Goal: Check status: Check status

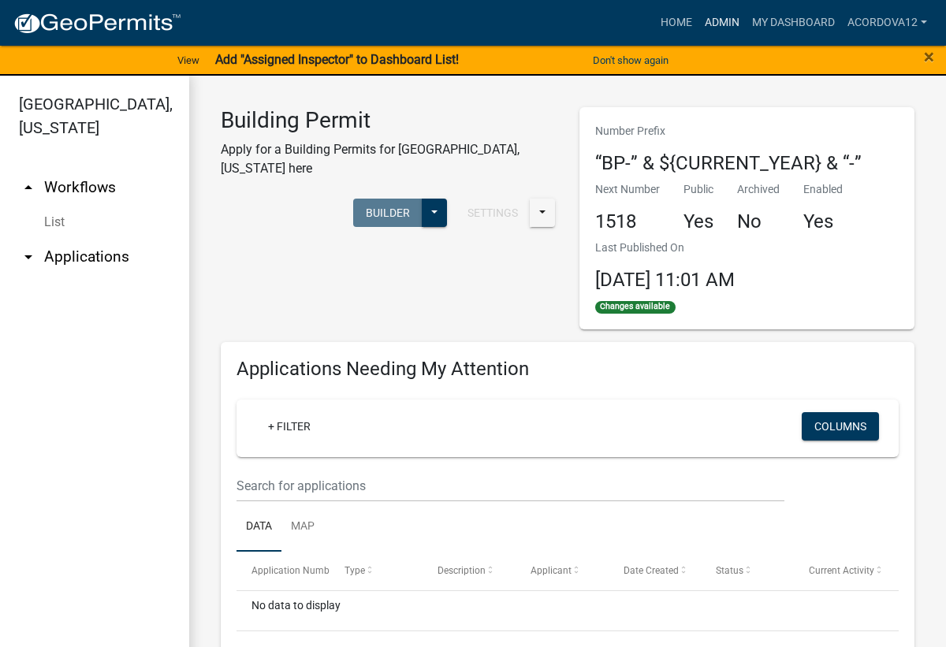
click at [717, 18] on link "Admin" at bounding box center [722, 23] width 47 height 30
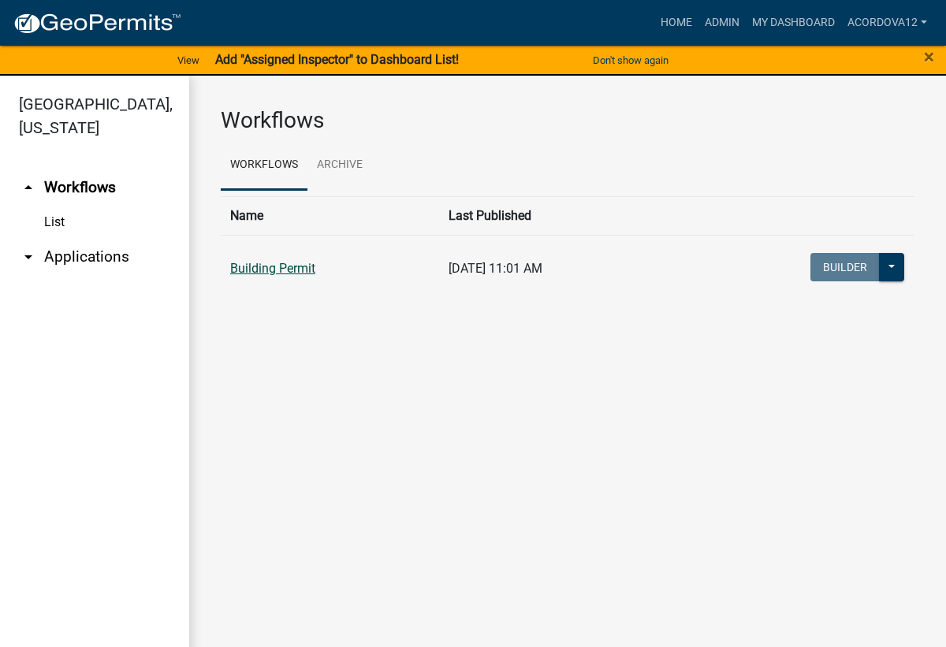
click at [285, 269] on link "Building Permit" at bounding box center [272, 268] width 85 height 15
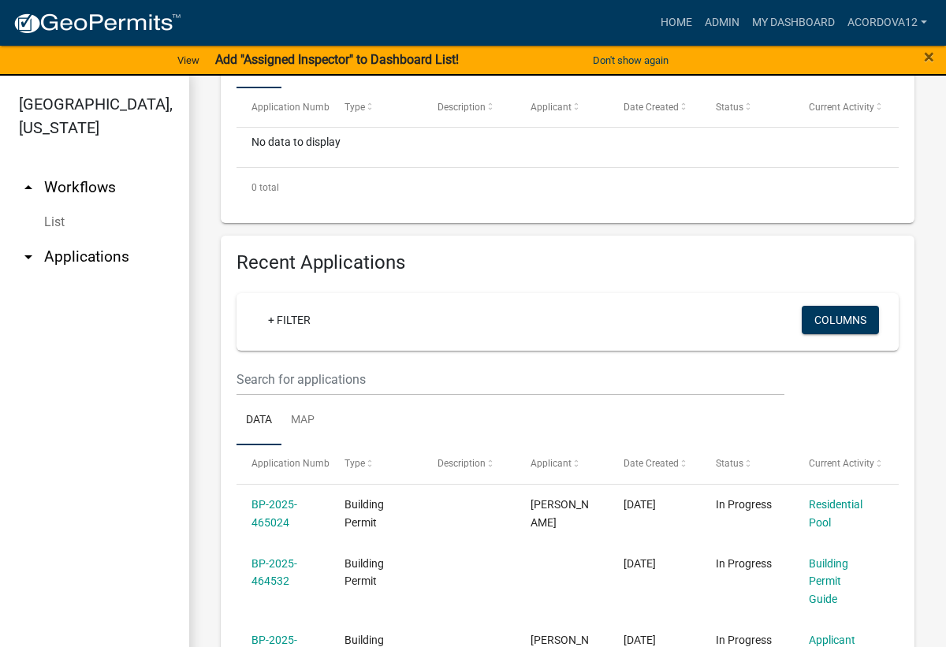
scroll to position [473, 0]
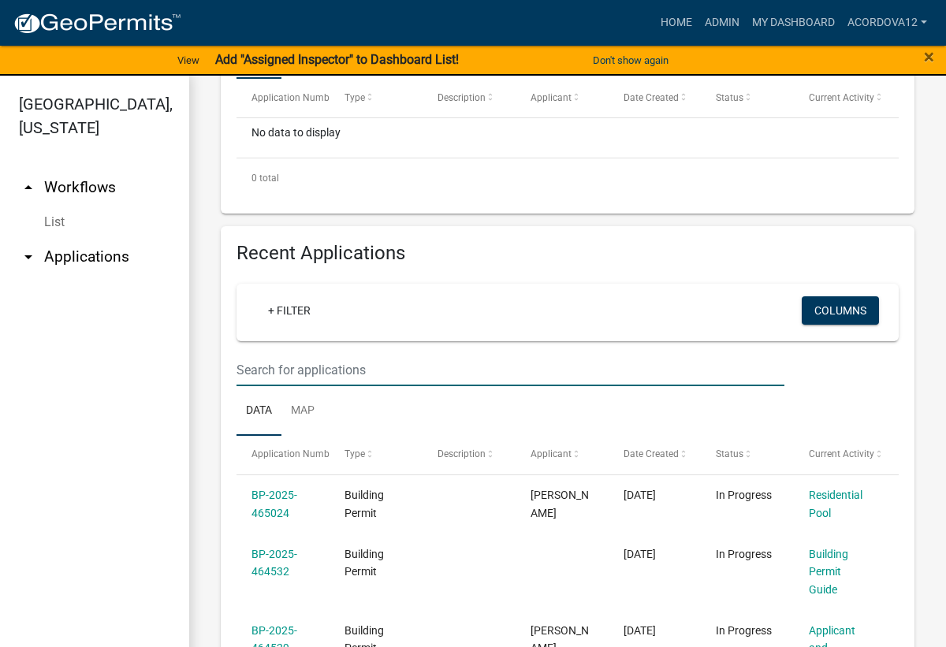
drag, startPoint x: 287, startPoint y: 374, endPoint x: 312, endPoint y: 368, distance: 26.0
click at [287, 29] on input "text" at bounding box center [511, 13] width 548 height 32
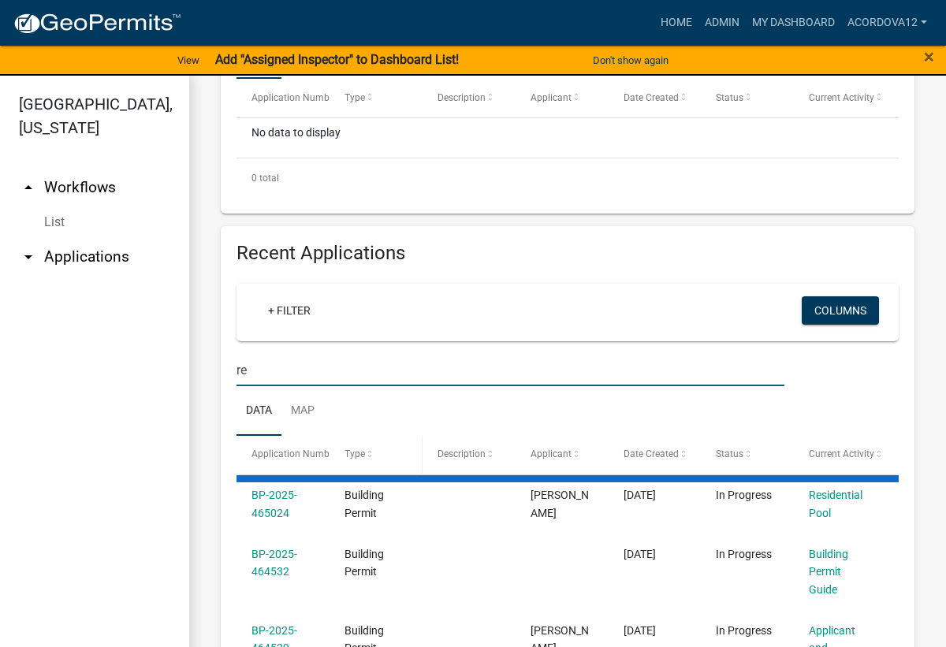
type input "r"
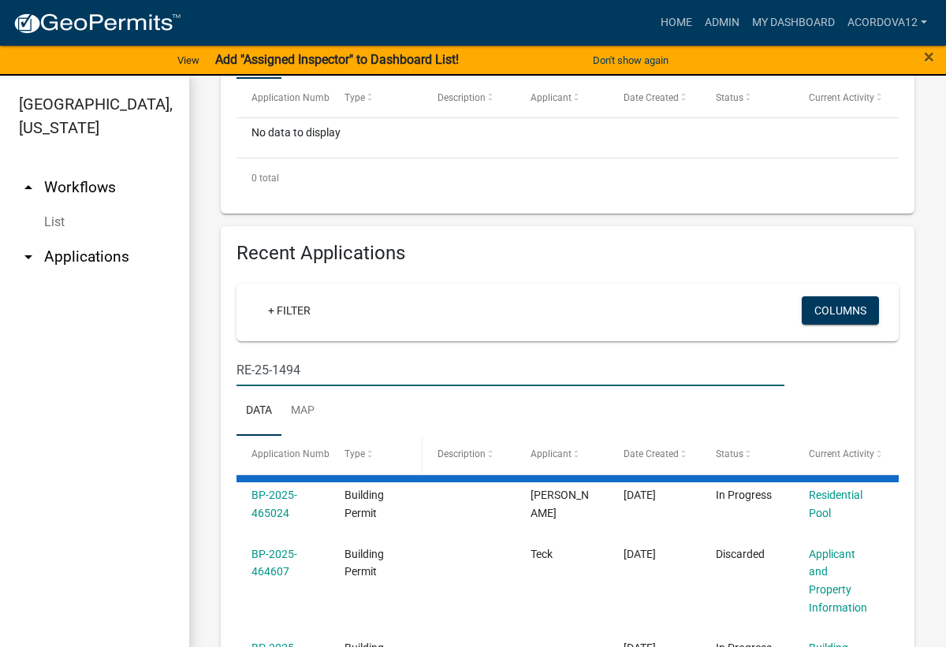
type input "RE-25-1494"
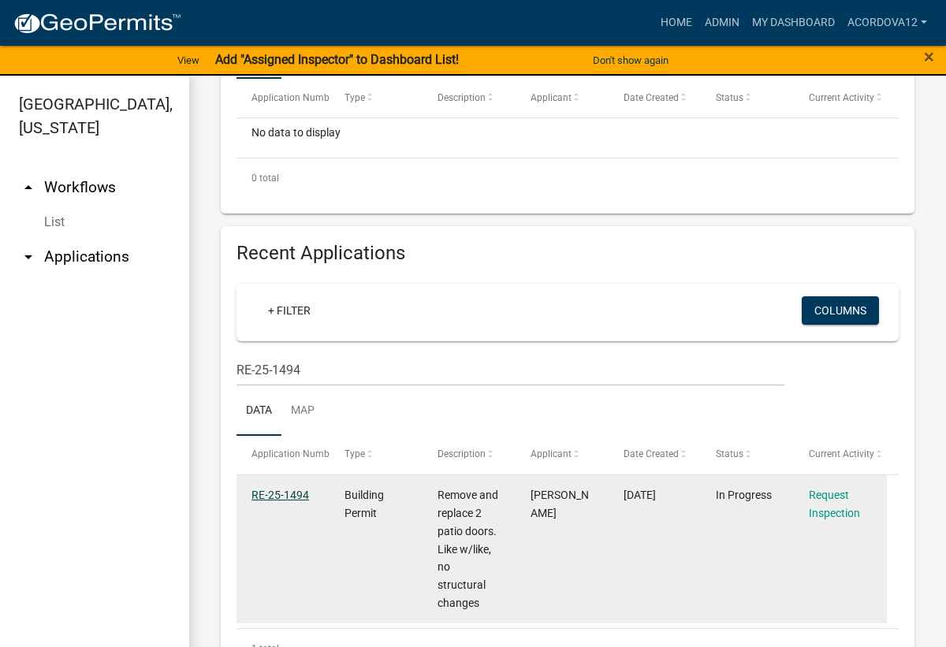
click at [292, 498] on link "RE-25-1494" at bounding box center [281, 495] width 58 height 13
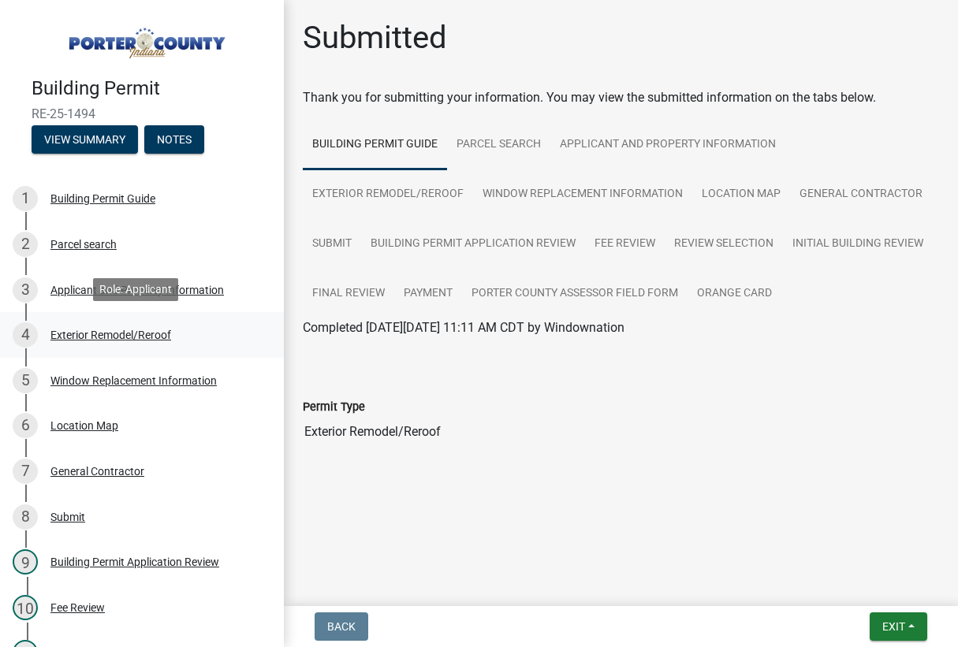
click at [81, 330] on div "Exterior Remodel/Reroof" at bounding box center [110, 335] width 121 height 11
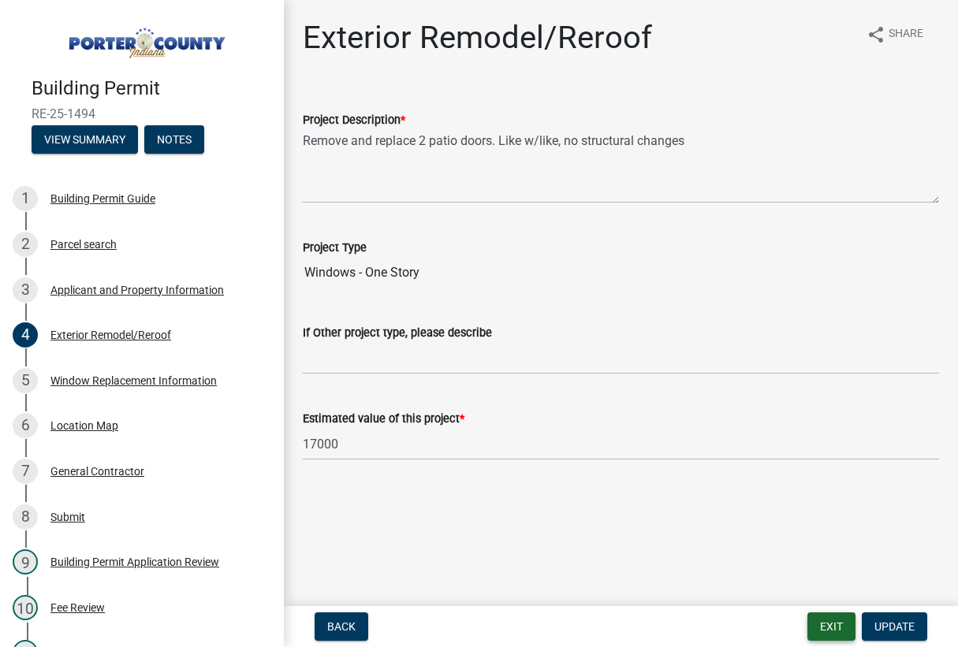
click at [822, 627] on button "Exit" at bounding box center [831, 627] width 48 height 28
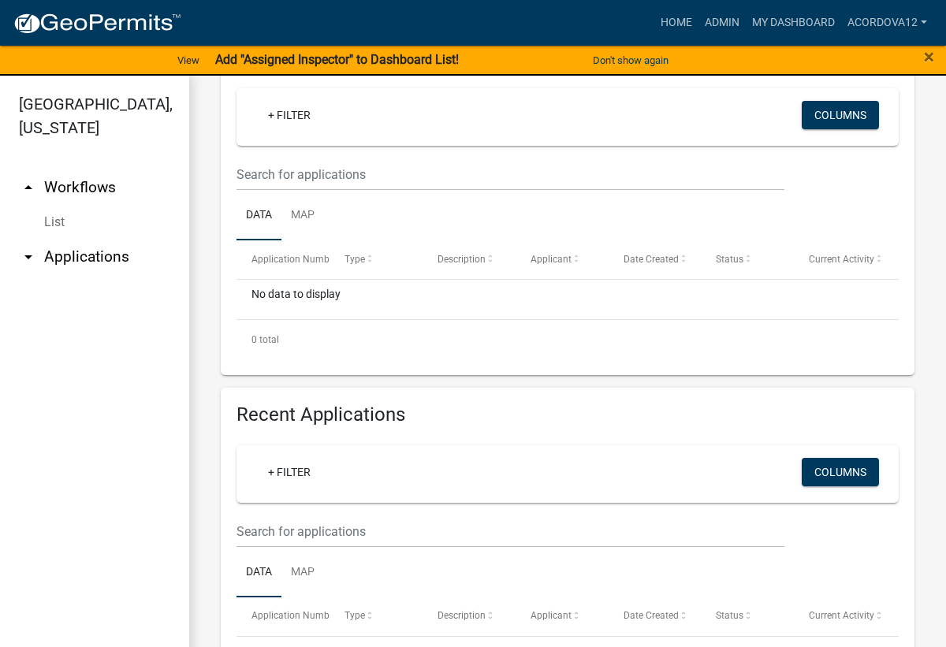
scroll to position [315, 0]
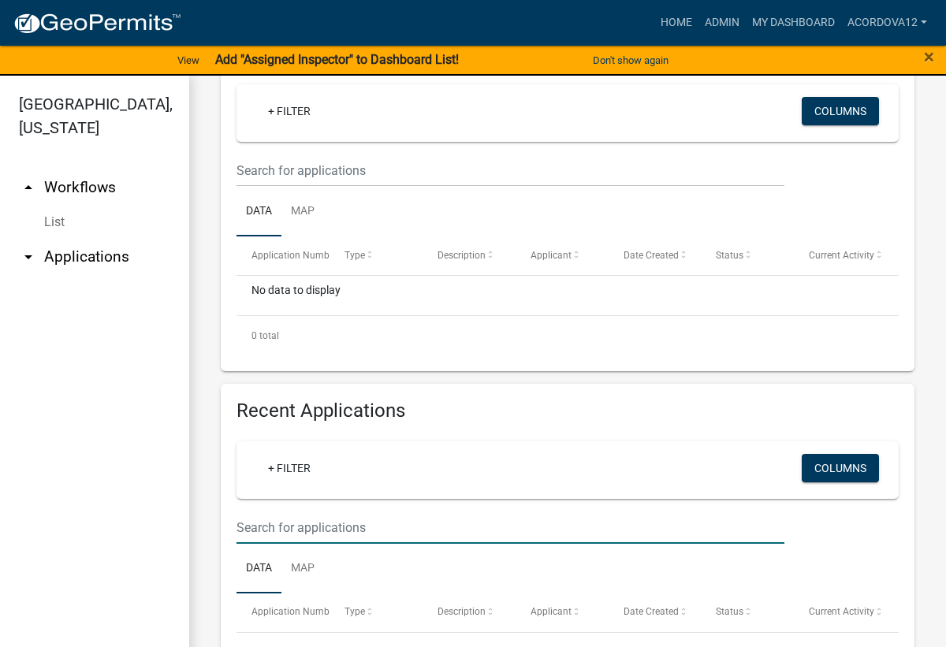
click at [281, 187] on input "text" at bounding box center [511, 171] width 548 height 32
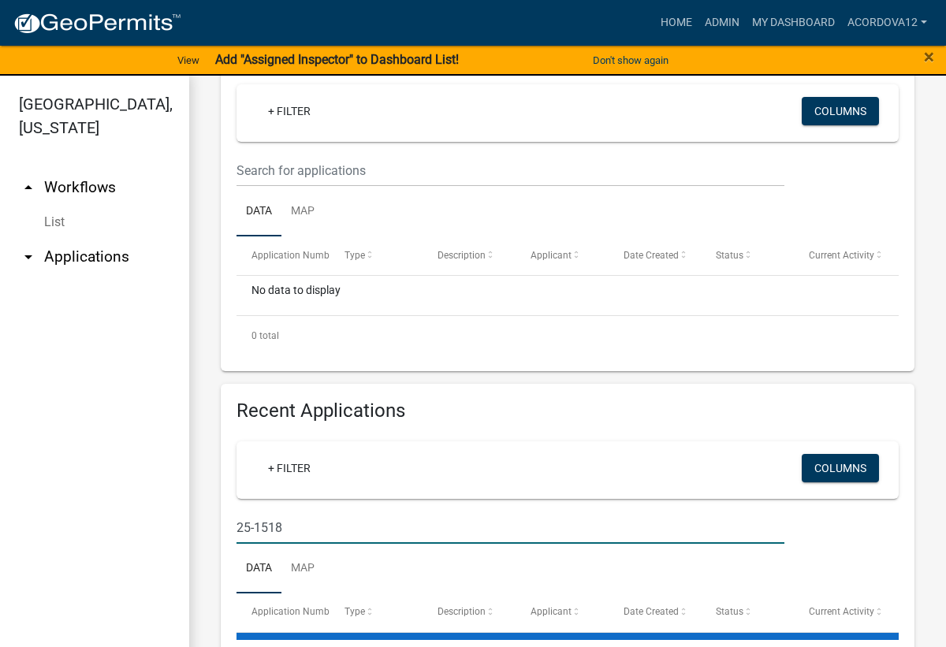
type input "25-1518"
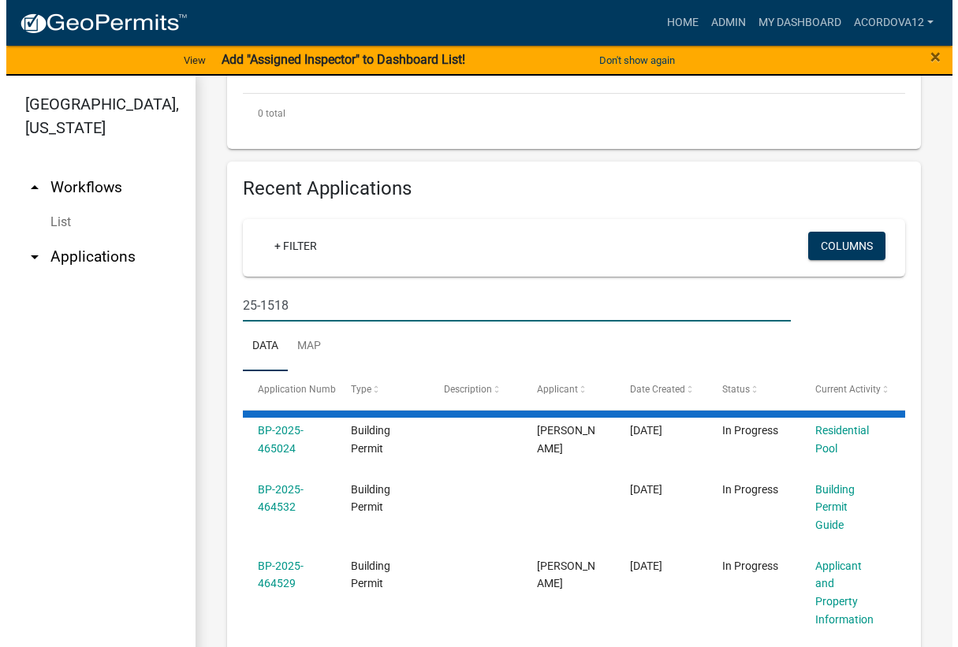
scroll to position [552, 0]
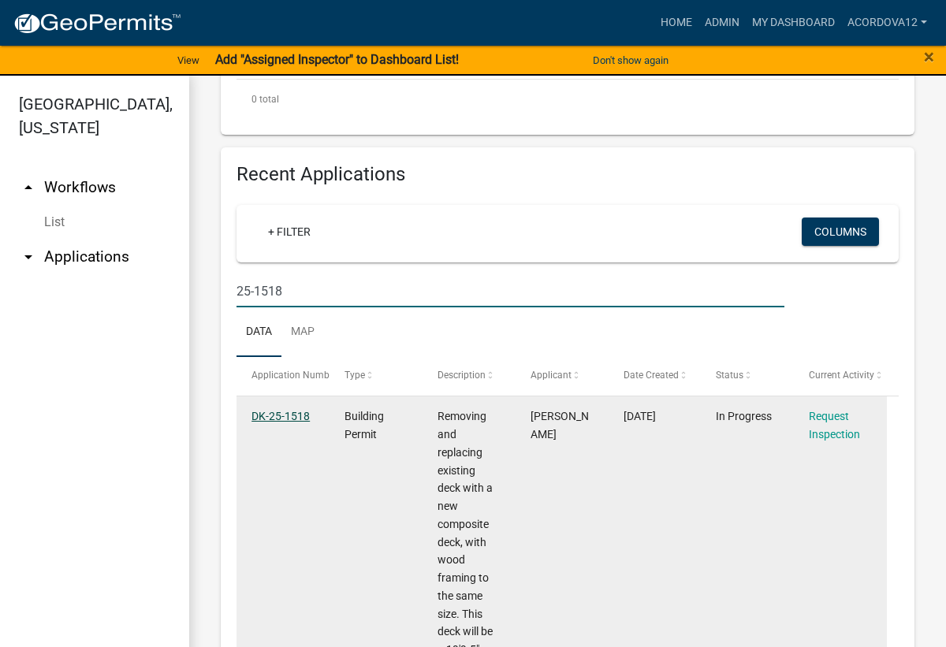
click at [269, 410] on link "DK-25-1518" at bounding box center [281, 416] width 58 height 13
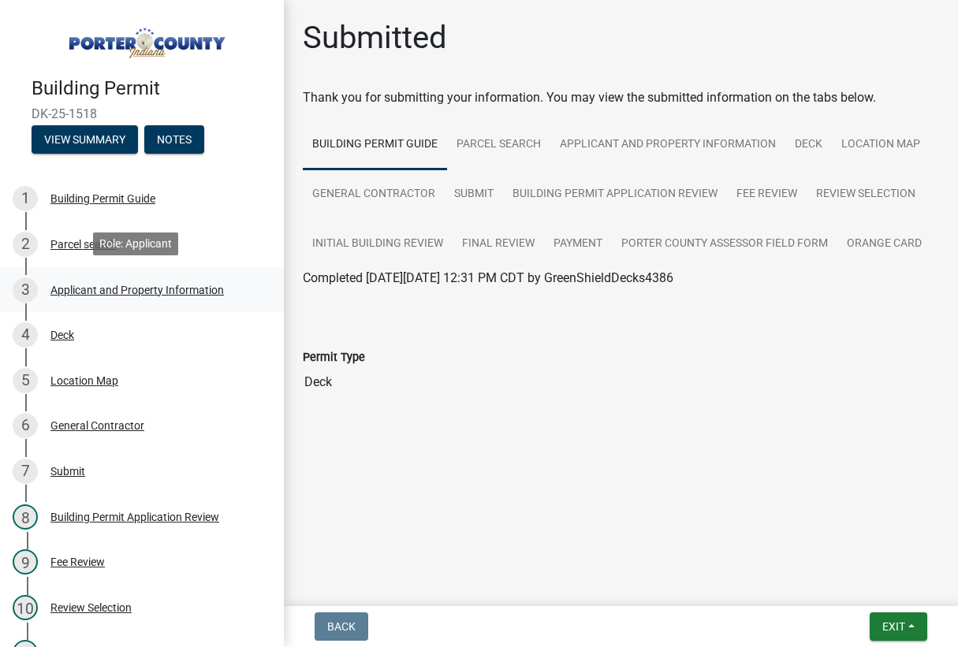
click at [184, 291] on div "Applicant and Property Information" at bounding box center [136, 290] width 173 height 11
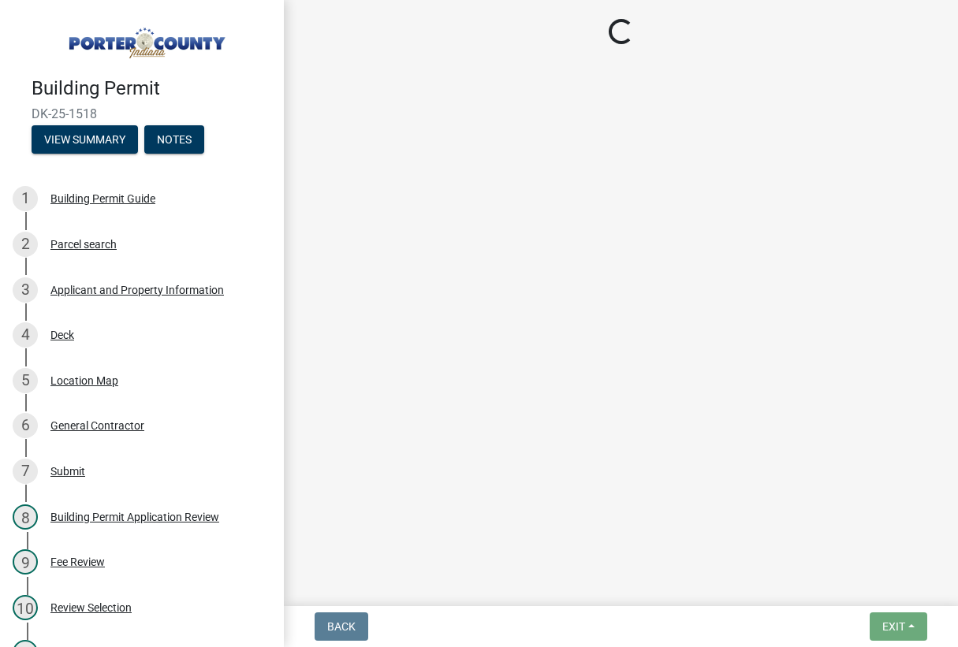
select select "6f5aa9ae-62ac-41bd-979a-9c71eae504cc"
select select "ea6751d4-6bf7-4a16-89ee-f7801ab82aa1"
select select "e2d1b1d7-ccc9-456b-9e96-e16306515997"
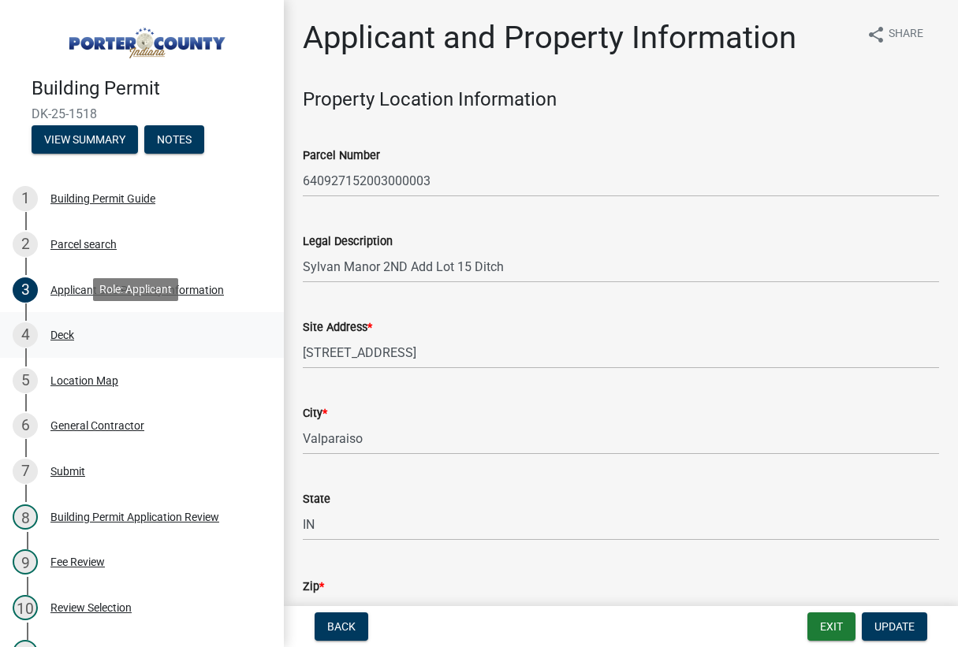
click at [58, 319] on link "4 Deck" at bounding box center [142, 335] width 284 height 46
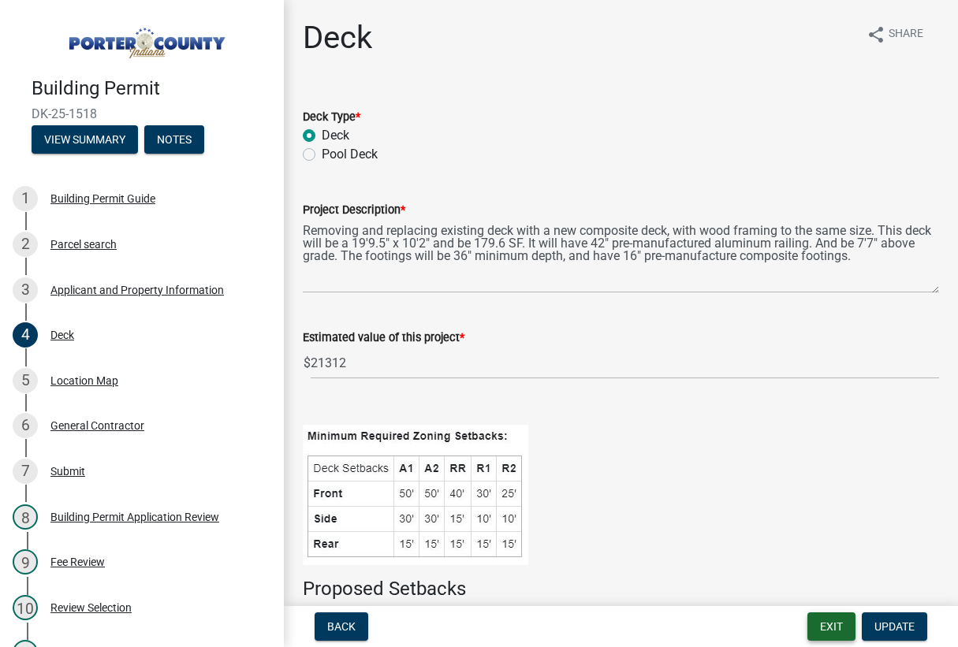
click at [828, 627] on button "Exit" at bounding box center [831, 627] width 48 height 28
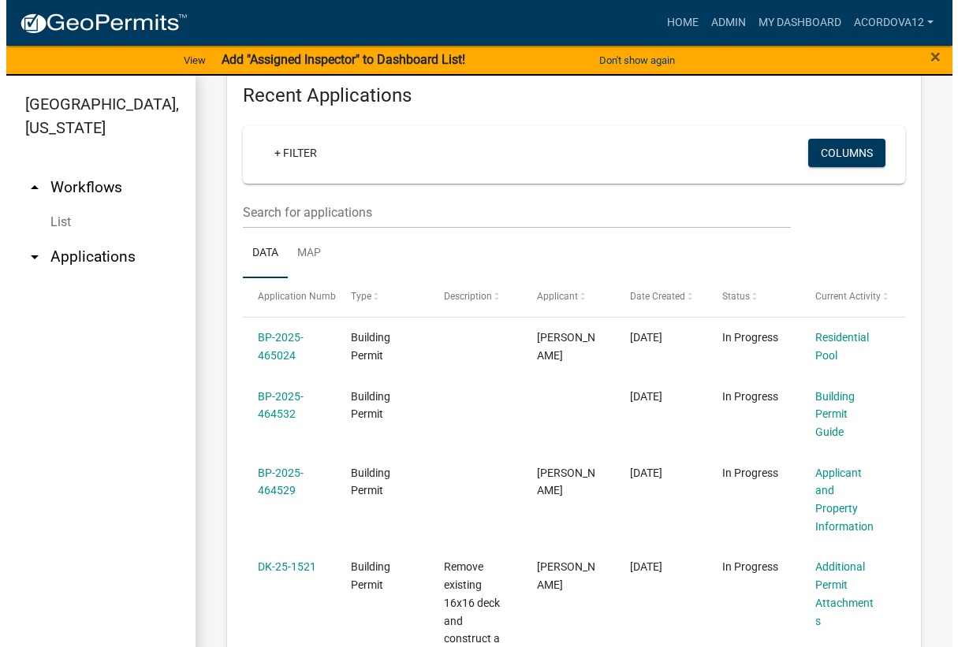
scroll to position [473, 0]
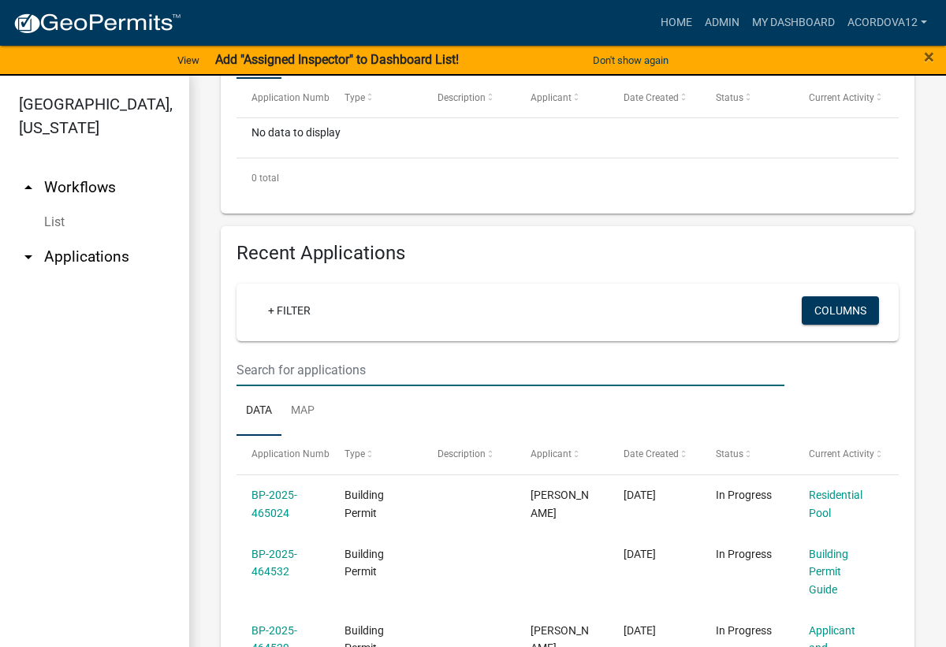
click at [285, 29] on input "text" at bounding box center [511, 13] width 548 height 32
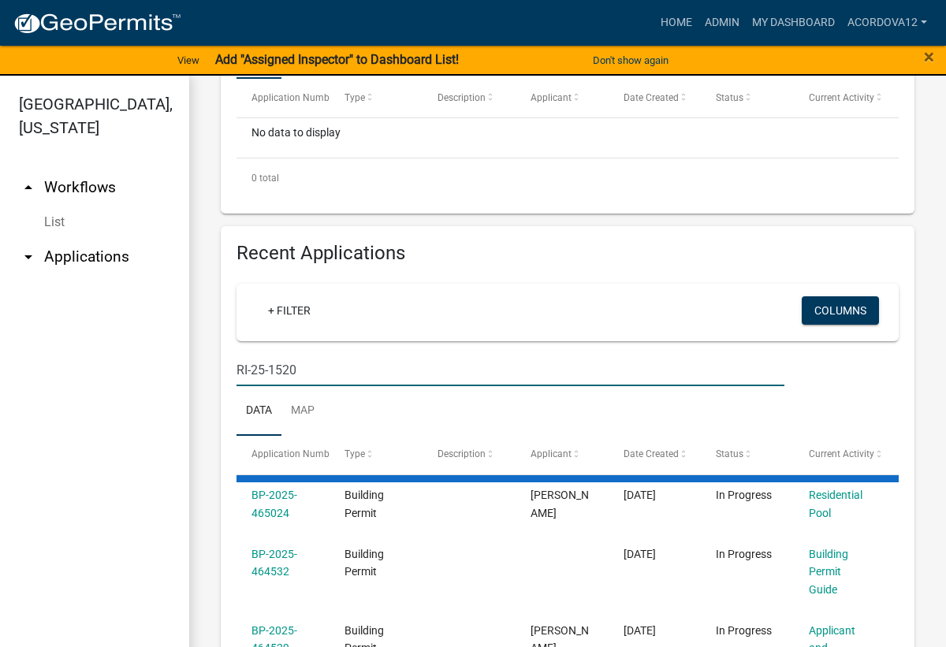
type input "RI-25-1520"
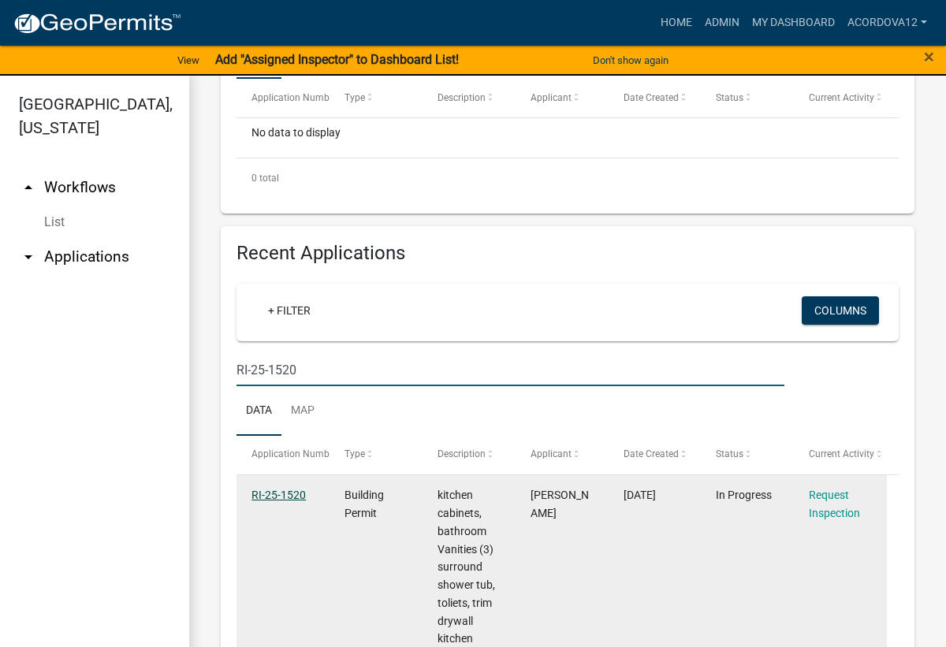
click at [296, 497] on link "RI-25-1520" at bounding box center [279, 495] width 54 height 13
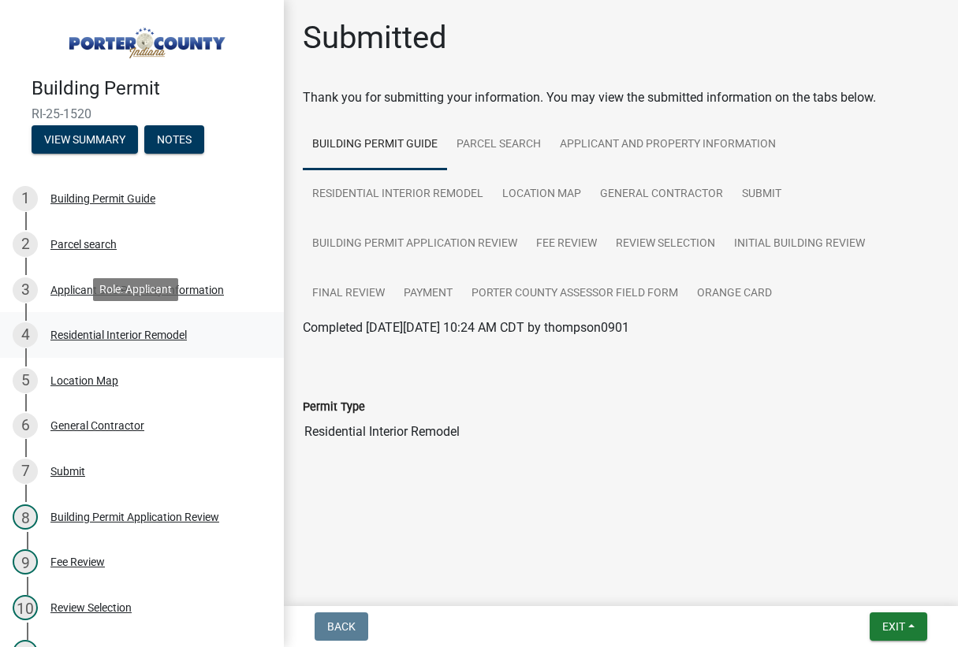
click at [114, 341] on div "4 Residential Interior Remodel" at bounding box center [136, 334] width 246 height 25
